Goal: Task Accomplishment & Management: Manage account settings

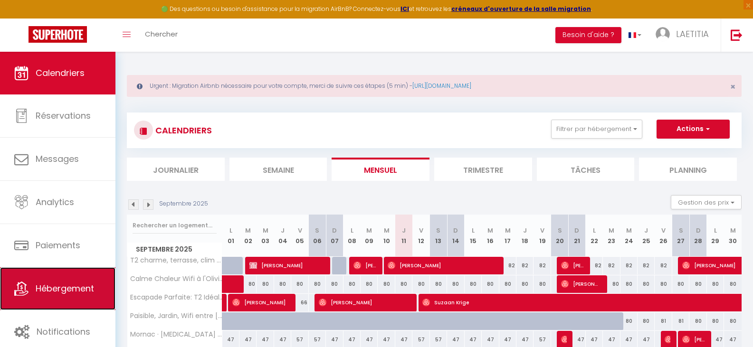
click at [87, 276] on link "Hébergement" at bounding box center [57, 288] width 115 height 43
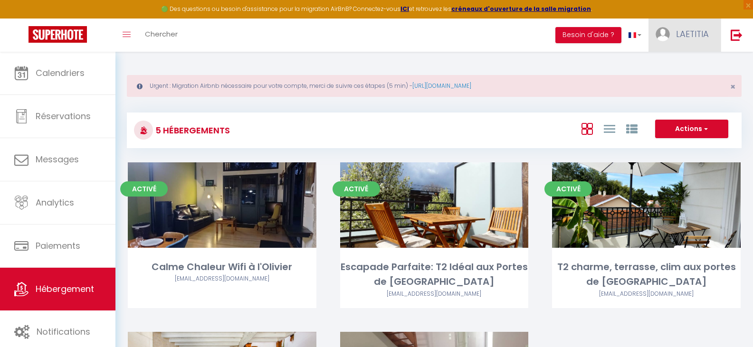
click at [684, 34] on span "LAETITIA" at bounding box center [692, 34] width 33 height 12
click at [660, 66] on icon at bounding box center [657, 66] width 7 height 7
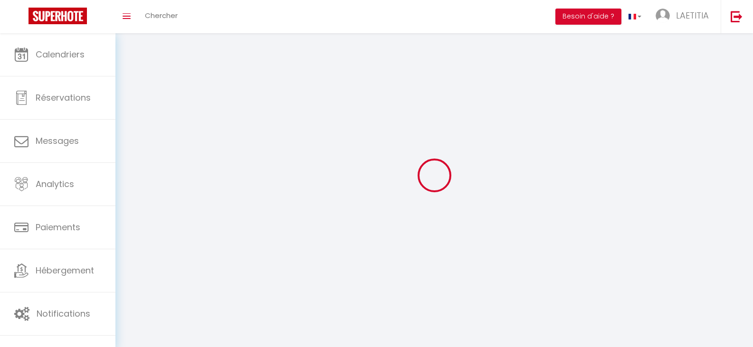
type input "zhP2DSYP5G8licJNOv4qgLBLG"
type input "uZ9mj6NIQklWnLiHEolYXKu0Z"
type input "[URL][DOMAIN_NAME]"
select select "28"
select select "fr"
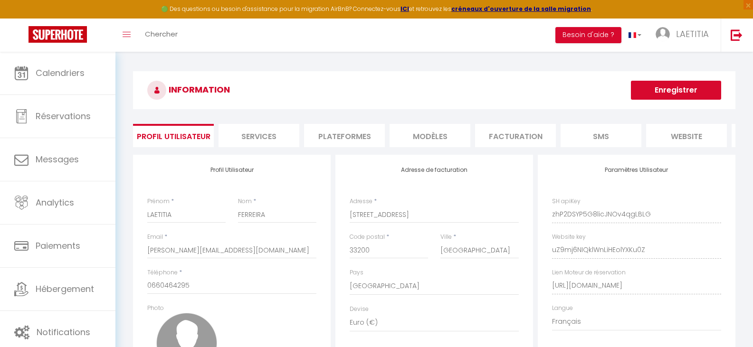
click at [340, 133] on li "Plateformes" at bounding box center [344, 135] width 81 height 23
